Goal: Find specific page/section: Find specific page/section

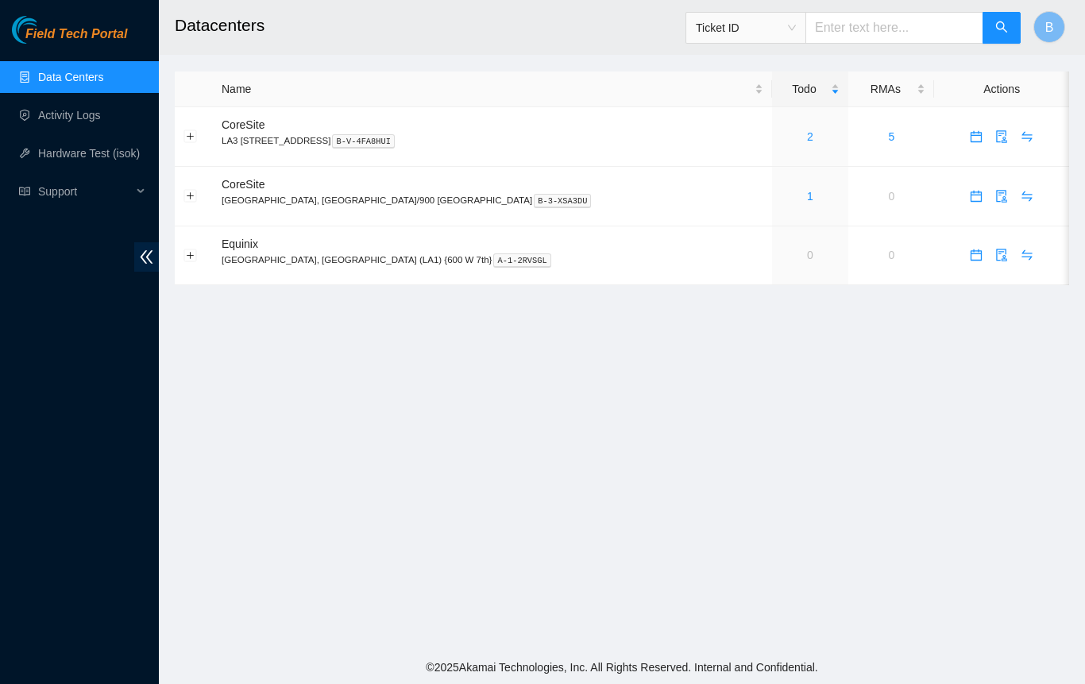
click at [216, 571] on main "Datacenters Ticket ID B Name Todo RMAs Actions CoreSite LA3 200 Bauchet St B-V-…" at bounding box center [622, 325] width 926 height 651
click at [191, 133] on button "Expand row" at bounding box center [190, 136] width 13 height 13
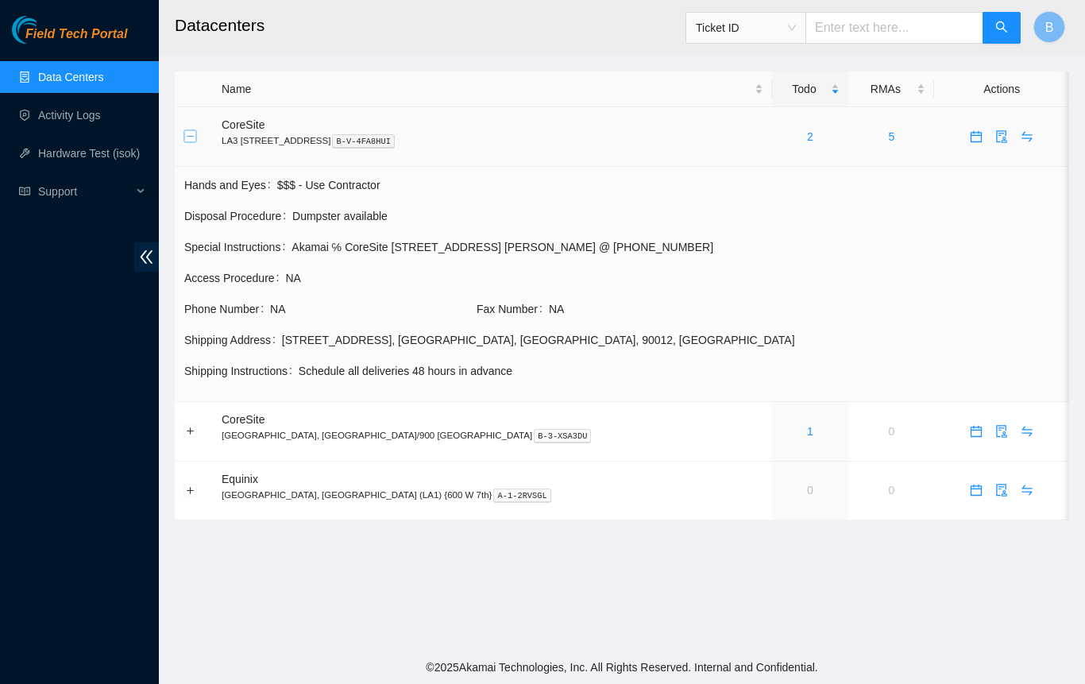
click at [191, 134] on button "Collapse row" at bounding box center [190, 136] width 13 height 13
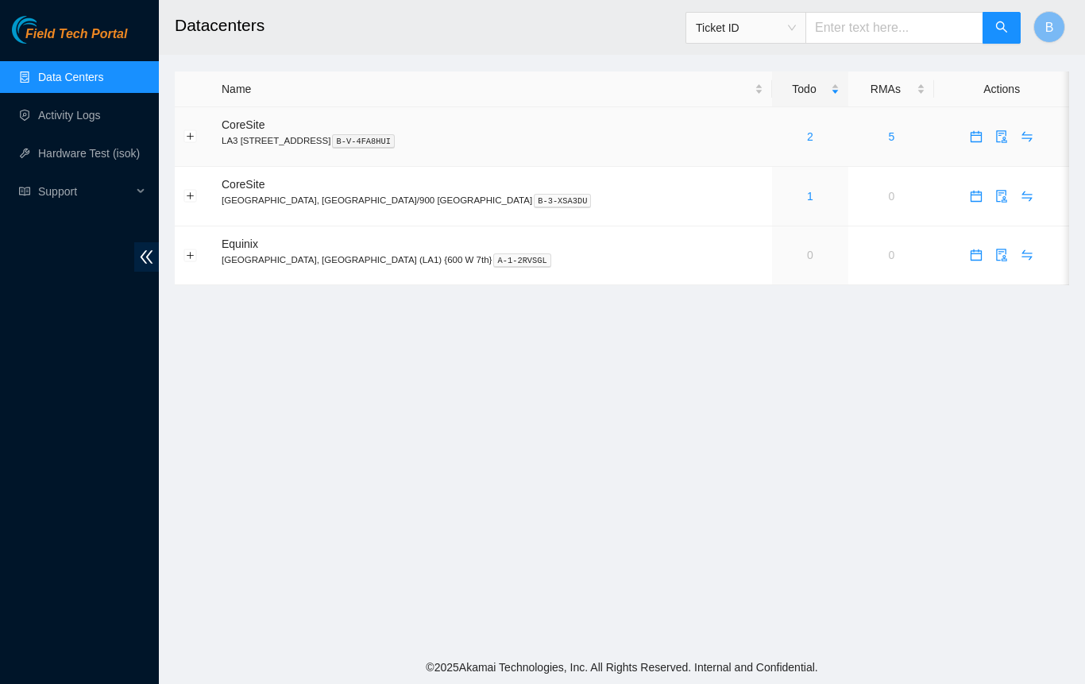
click at [807, 142] on link "2" at bounding box center [810, 136] width 6 height 13
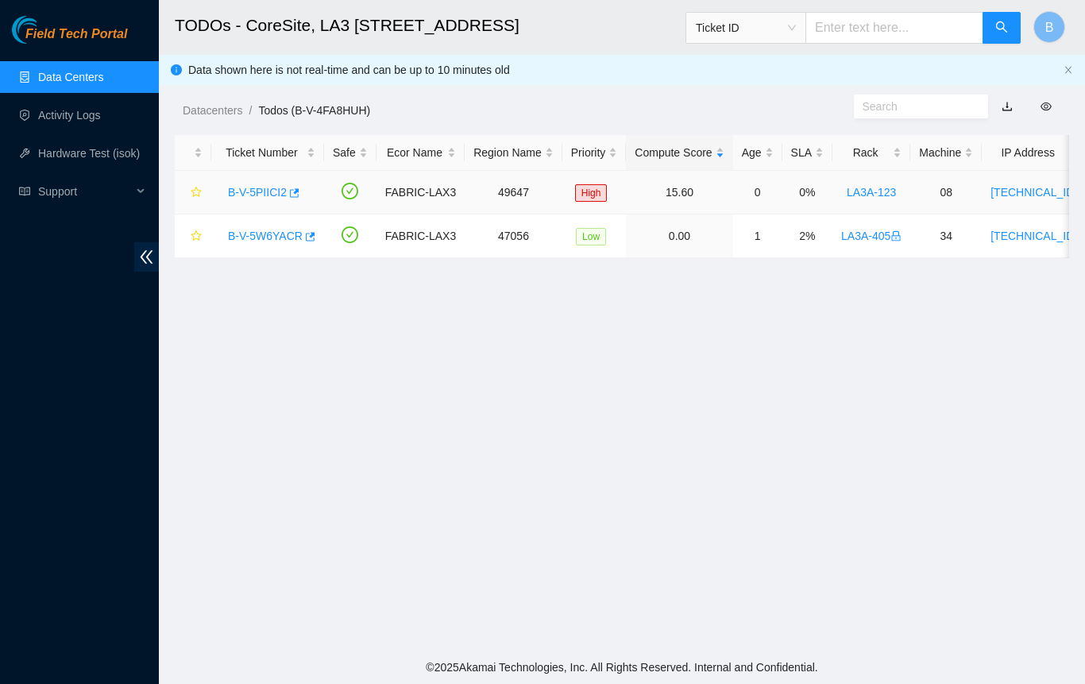
click at [849, 191] on link "LA3A-123" at bounding box center [871, 192] width 49 height 13
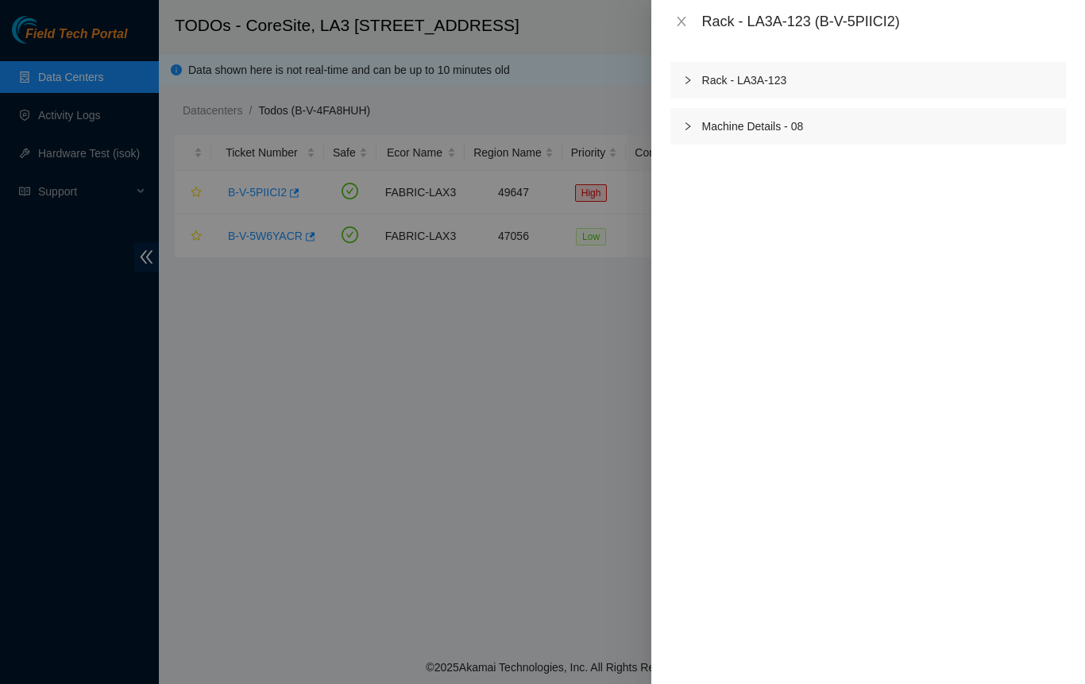
click at [686, 126] on icon "right" at bounding box center [688, 127] width 10 height 10
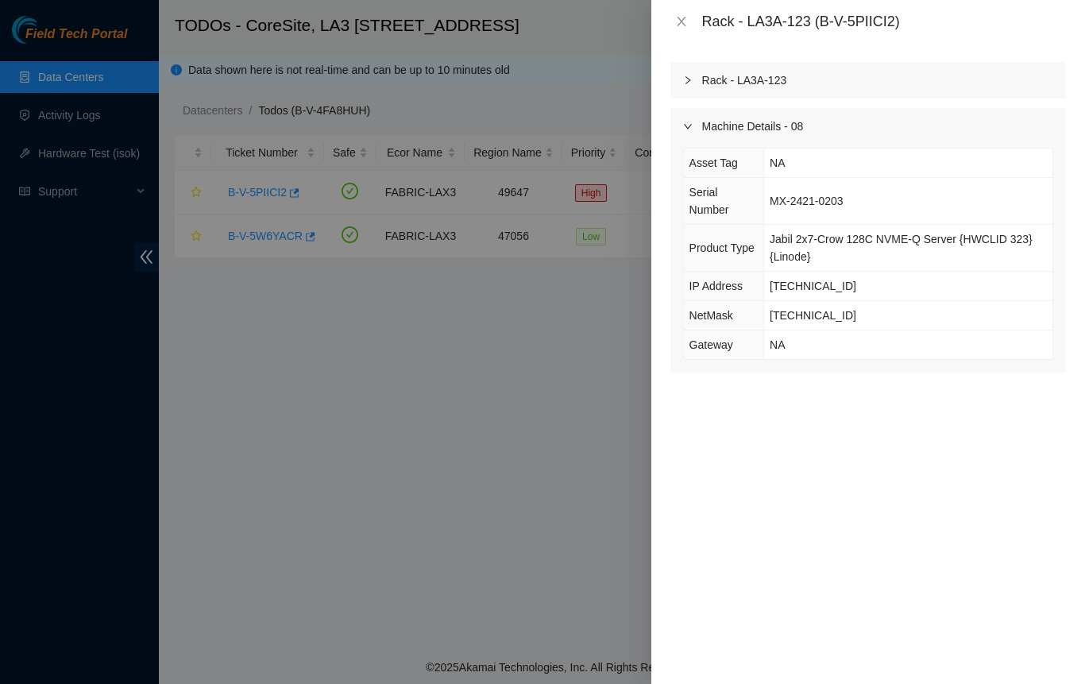
click at [742, 608] on div "Rack - LA3A-123 Machine Details - 08 Asset Tag NA Serial Number MX-2421-0203 Pr…" at bounding box center [869, 363] width 434 height 641
click at [1069, 428] on div "Rack - LA3A-123 Machine Details - 08 Asset Tag NA Serial Number MX-2421-0203 Pr…" at bounding box center [869, 363] width 434 height 641
click at [292, 544] on div at bounding box center [542, 342] width 1085 height 684
